Goal: Information Seeking & Learning: Learn about a topic

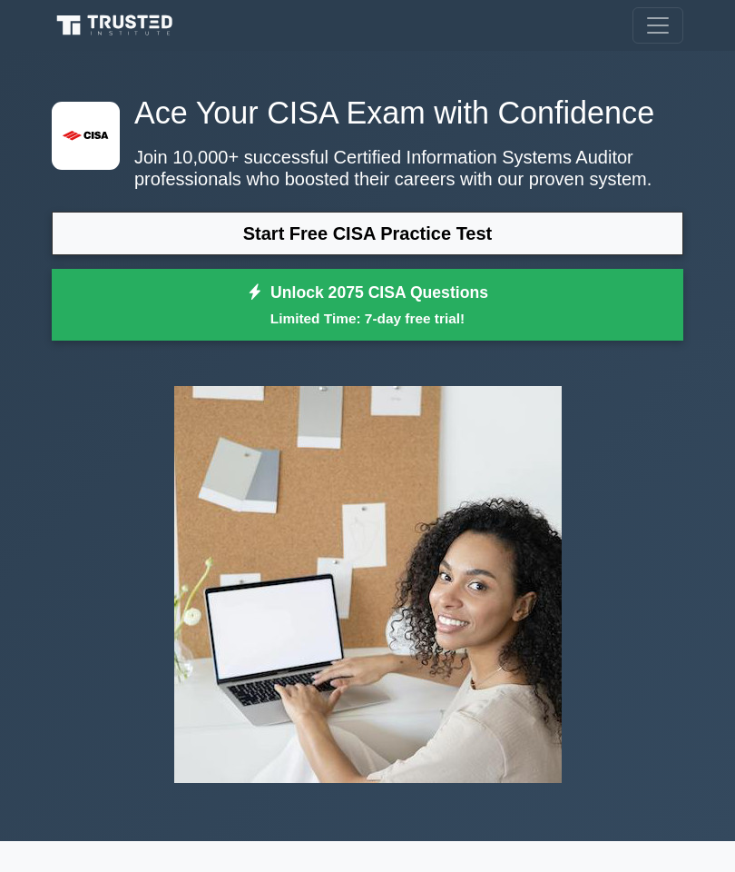
click at [590, 242] on div ".st0{fill:#E31818;} Ace Your CISA Exam with Confidence Join 10,000+ successful …" at bounding box center [368, 221] width 654 height 255
click at [508, 338] on link "Unlock 2075 CISA Questions Limited Time: 7-day free trial!" at bounding box center [368, 305] width 632 height 73
click at [447, 255] on link "Start Free CISA Practice Test" at bounding box center [368, 234] width 632 height 44
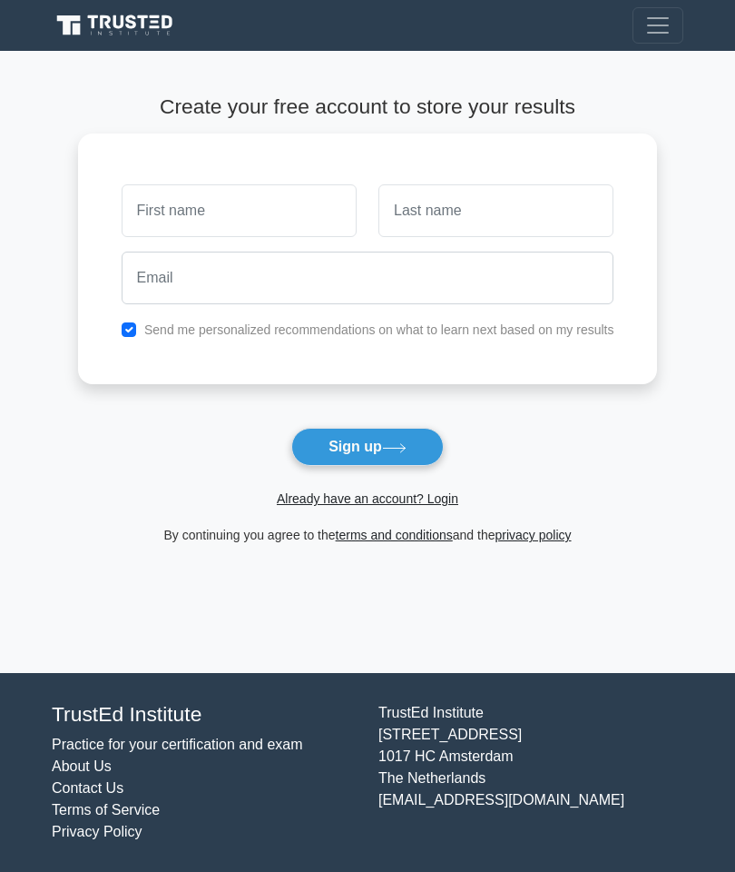
click at [324, 177] on div at bounding box center [239, 210] width 257 height 67
click at [301, 198] on input "text" at bounding box center [239, 210] width 235 height 53
type input "Faithfulness"
click at [463, 215] on input "text" at bounding box center [496, 210] width 235 height 53
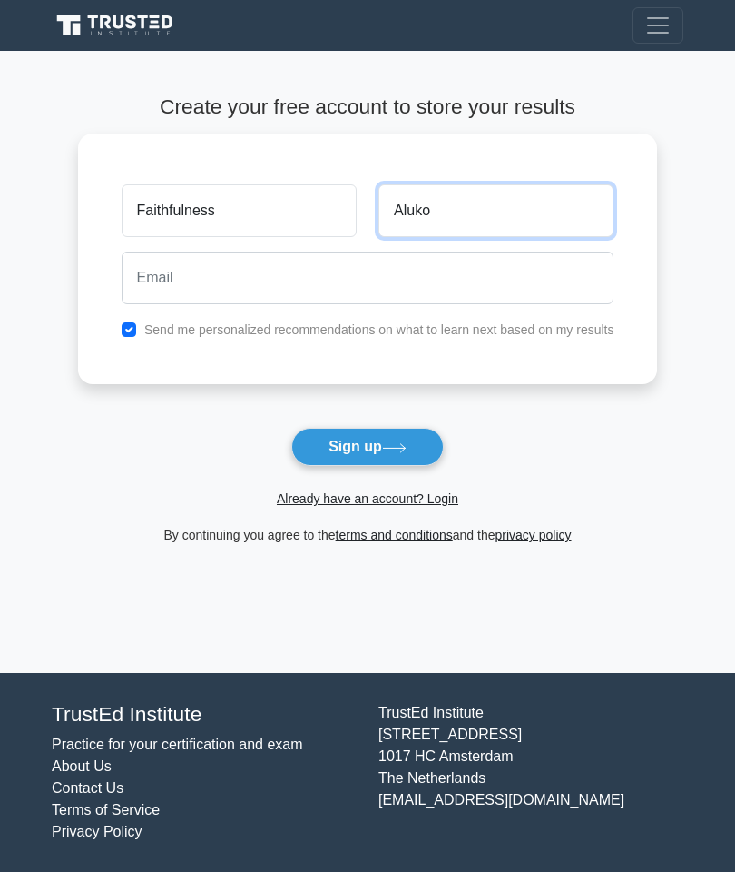
type input "Aluko"
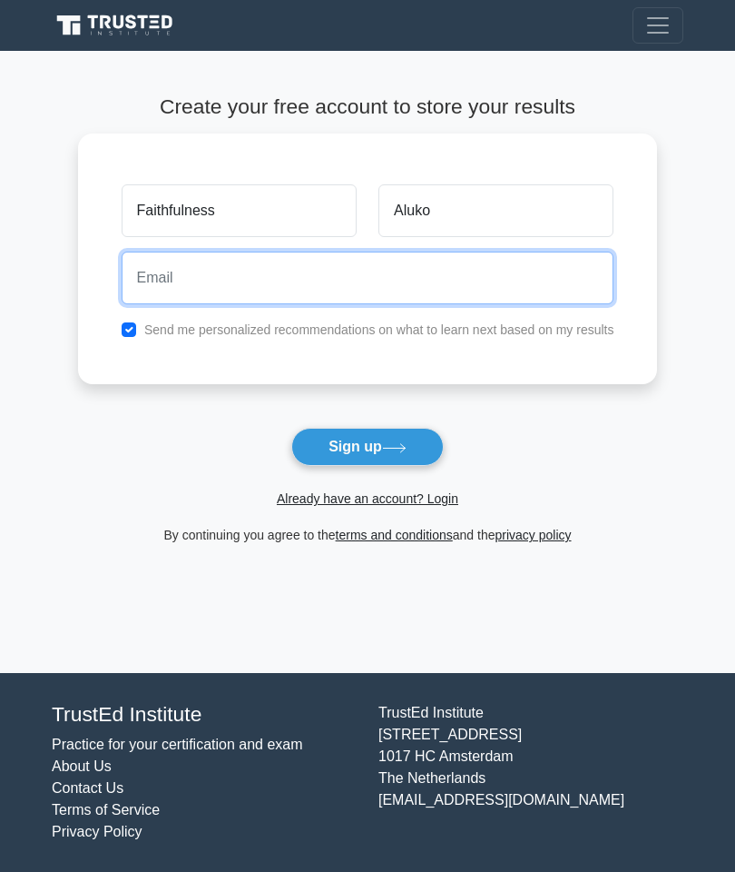
click at [368, 270] on input "email" at bounding box center [368, 277] width 493 height 53
type input "faithfulnessaluko2008@gmail.com"
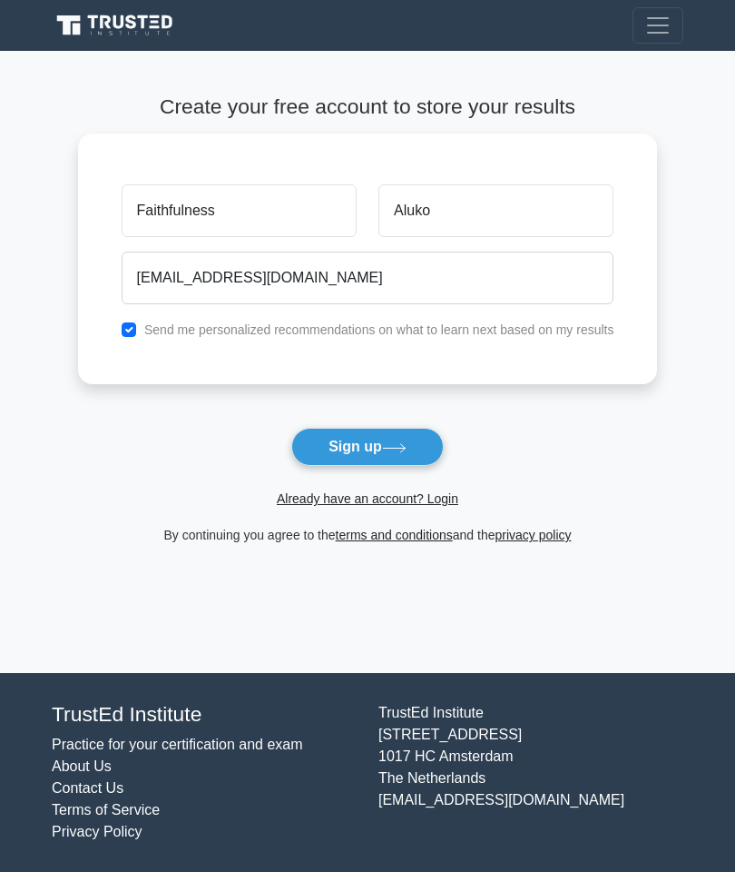
click at [427, 459] on button "Sign up" at bounding box center [367, 447] width 153 height 38
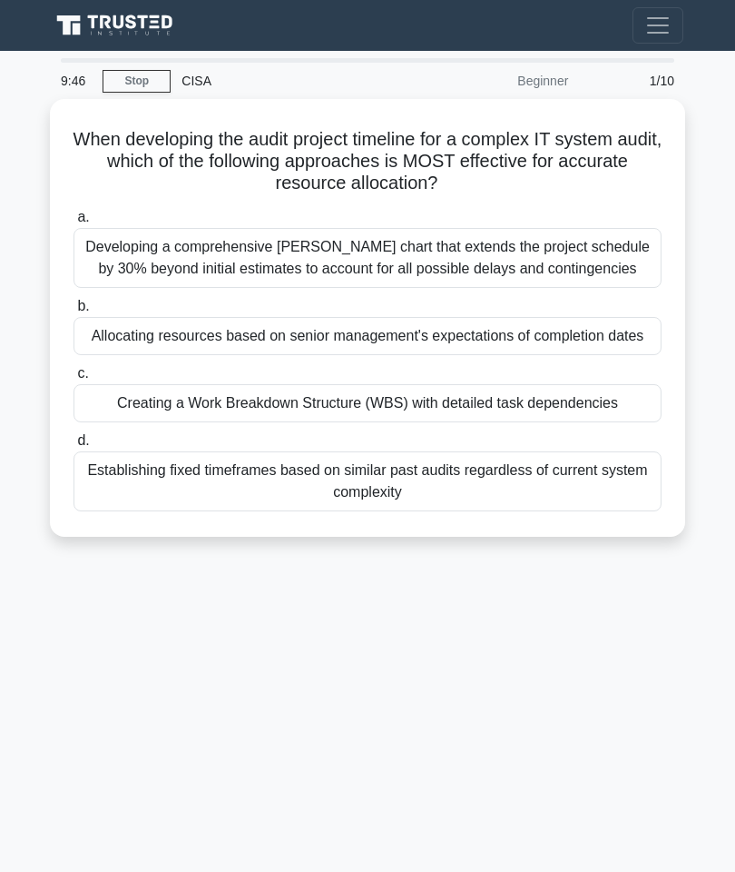
click at [530, 422] on div "Creating a Work Breakdown Structure (WBS) with detailed task dependencies" at bounding box center [368, 403] width 588 height 38
click at [74, 380] on input "c. Creating a Work Breakdown Structure (WBS) with detailed task dependencies" at bounding box center [74, 374] width 0 height 12
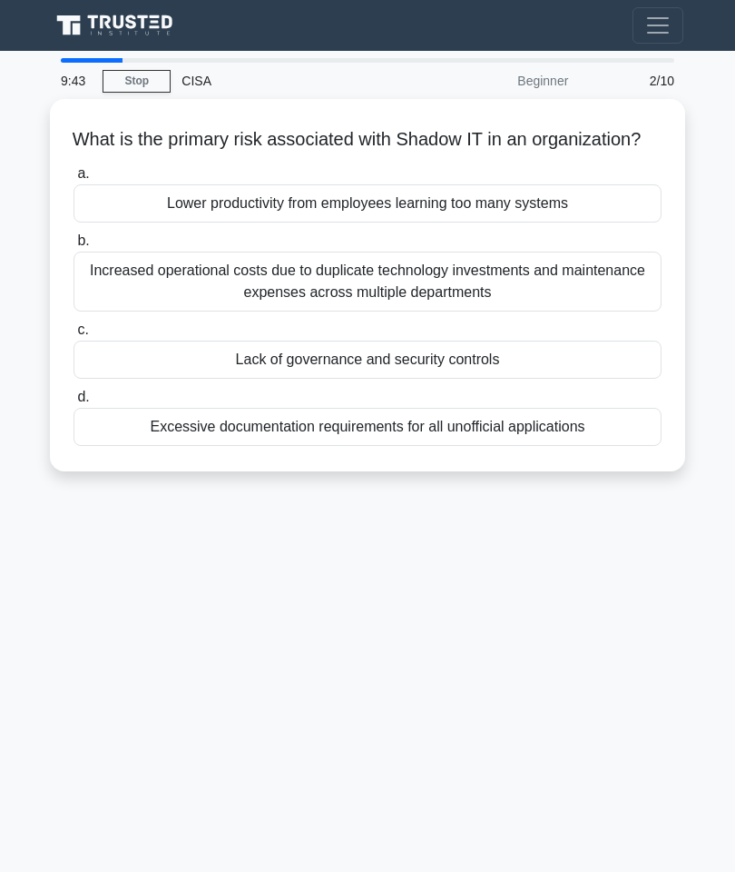
click at [161, 99] on div "What is the primary risk associated with Shadow IT in an organization? .spinner…" at bounding box center [368, 285] width 636 height 372
click at [161, 84] on link "Stop" at bounding box center [137, 81] width 68 height 23
